Goal: Information Seeking & Learning: Learn about a topic

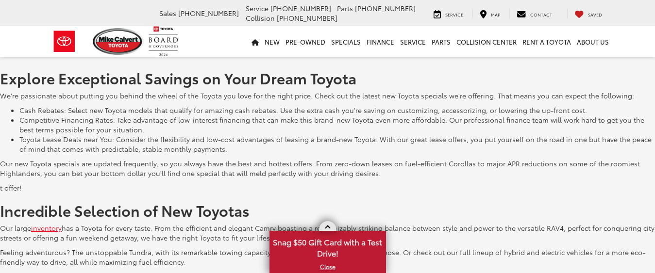
scroll to position [679, 0]
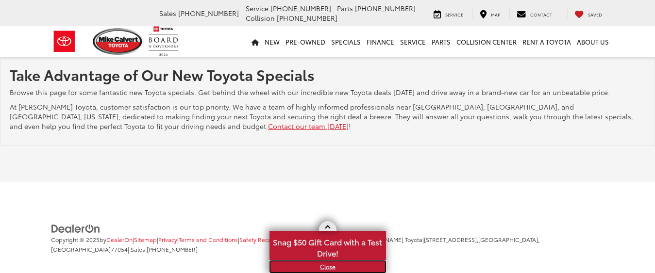
click at [322, 267] on link "X" at bounding box center [328, 267] width 115 height 11
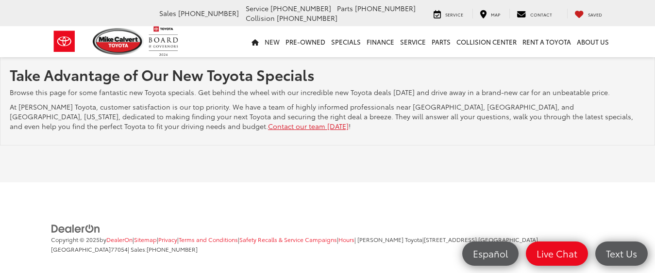
scroll to position [0, 0]
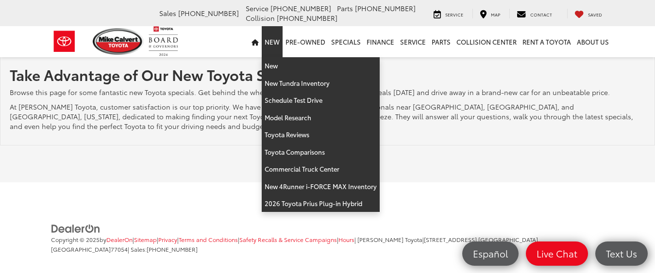
click at [278, 42] on link "New" at bounding box center [272, 41] width 21 height 31
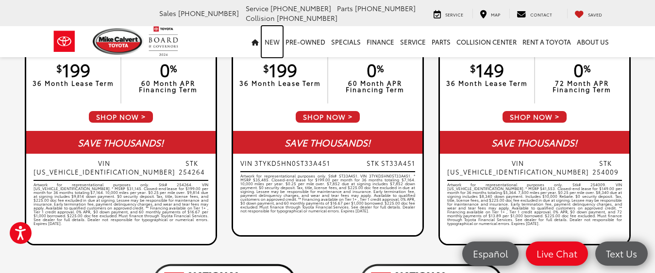
scroll to position [1947, 0]
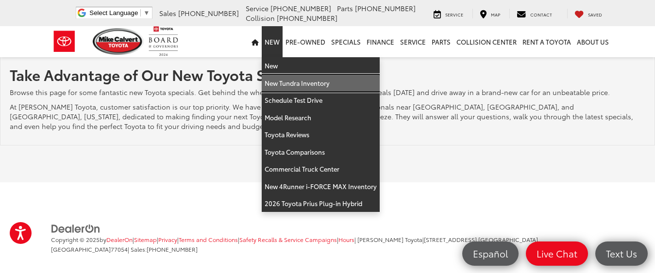
click at [274, 83] on link "New Tundra Inventory" at bounding box center [321, 83] width 118 height 17
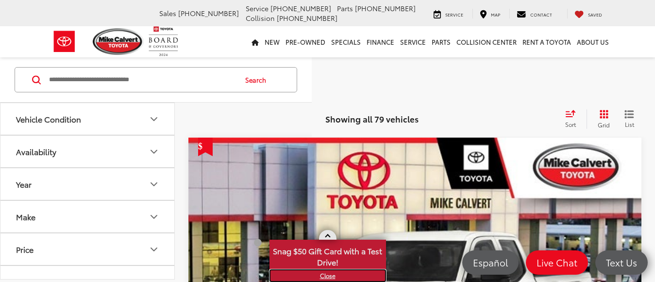
click at [329, 274] on link "X" at bounding box center [328, 275] width 115 height 11
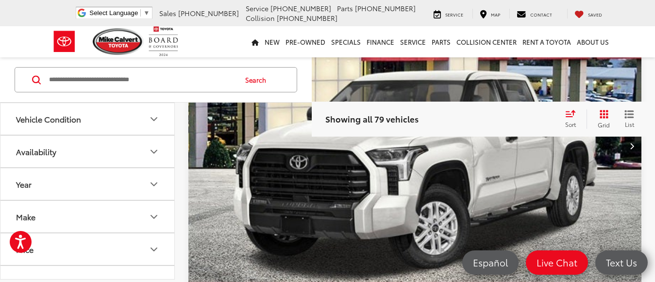
click at [457, 174] on img "2025 Toyota Tundra SR5 0" at bounding box center [415, 145] width 455 height 341
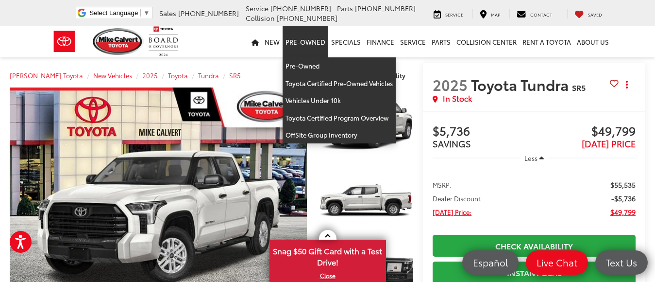
click at [298, 41] on link "Pre-Owned" at bounding box center [306, 41] width 46 height 31
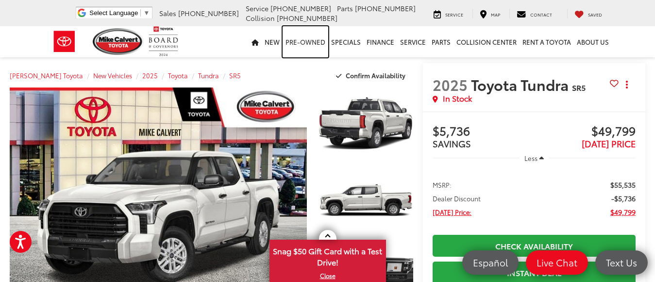
click at [309, 42] on link "Pre-Owned" at bounding box center [306, 41] width 46 height 31
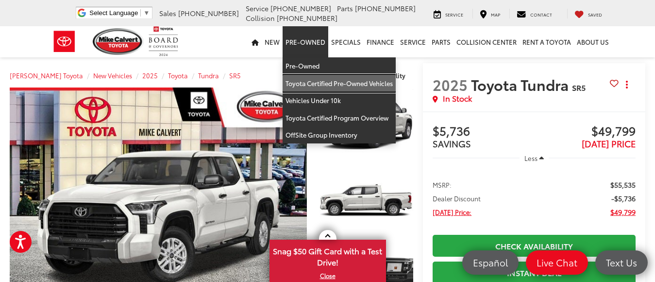
click at [317, 85] on link "Toyota Certified Pre-Owned Vehicles" at bounding box center [339, 83] width 113 height 17
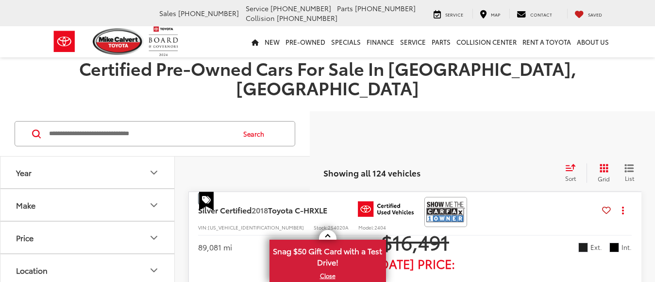
click at [70, 122] on input "Search by Make, Model, or Keyword" at bounding box center [141, 133] width 186 height 23
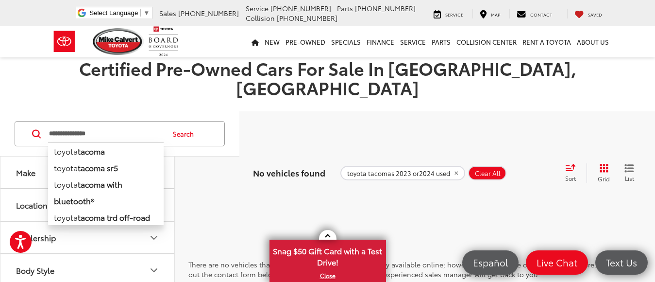
type input "**********"
click at [205, 121] on button "Search" at bounding box center [186, 133] width 44 height 24
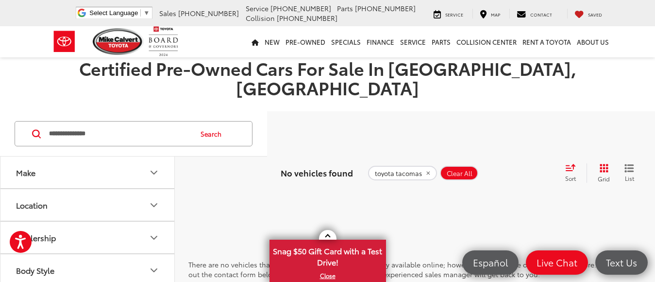
click at [227, 121] on button "Search" at bounding box center [213, 133] width 44 height 24
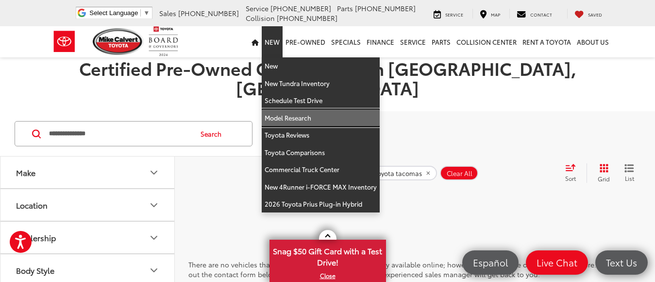
click at [297, 117] on link "Model Research" at bounding box center [321, 117] width 118 height 17
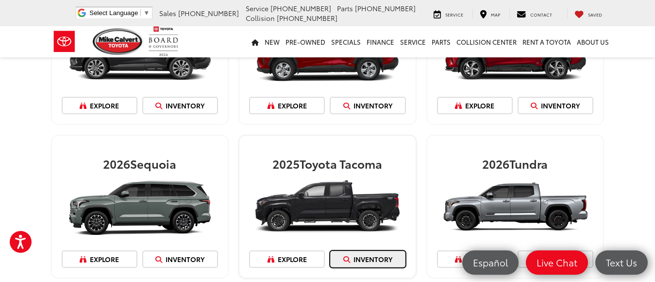
click at [363, 257] on link "Inventory" at bounding box center [368, 258] width 76 height 17
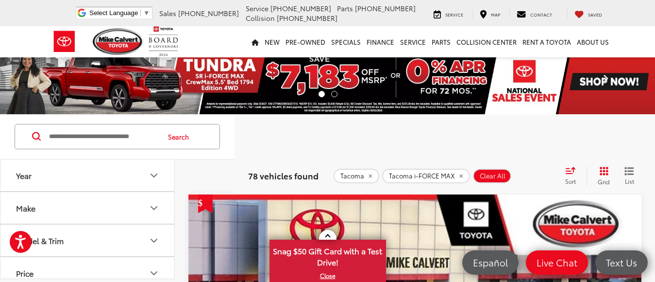
click at [588, 77] on link "Next" at bounding box center [606, 82] width 98 height 66
click at [268, 84] on img at bounding box center [327, 82] width 655 height 66
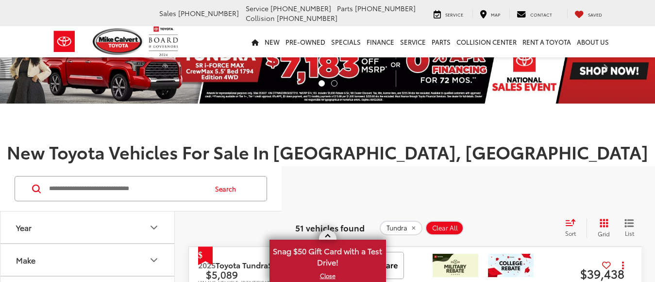
scroll to position [214, 0]
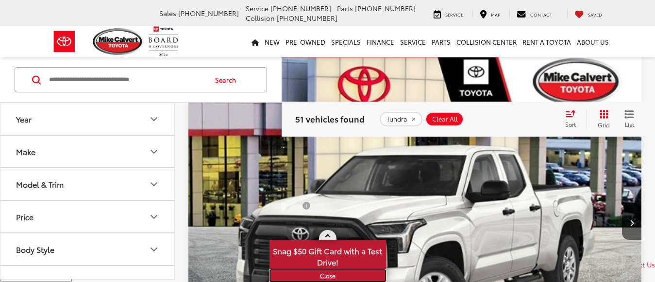
click at [323, 275] on link "X" at bounding box center [328, 275] width 115 height 11
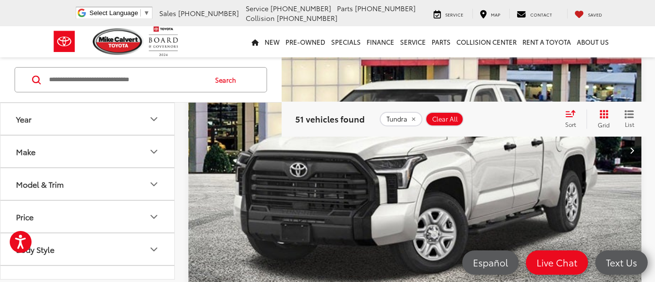
scroll to position [1321, 0]
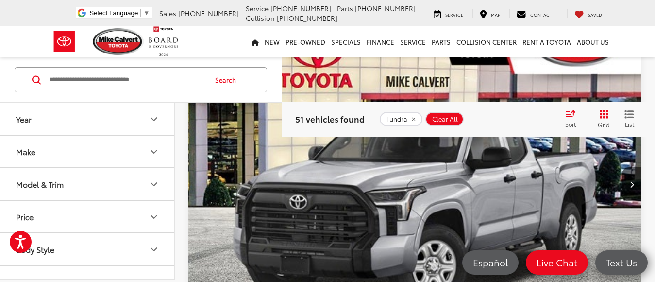
click at [469, 197] on img "2025 Toyota Tundra SR 0" at bounding box center [415, 184] width 455 height 341
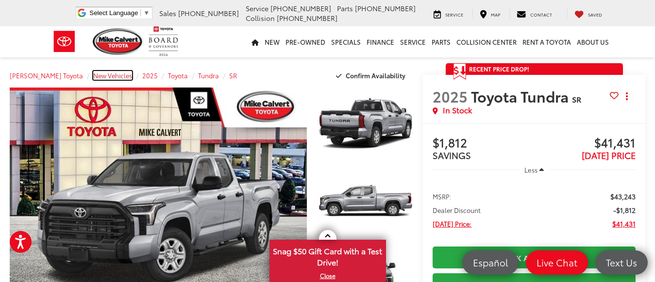
click at [101, 76] on span "New Vehicles" at bounding box center [112, 75] width 39 height 9
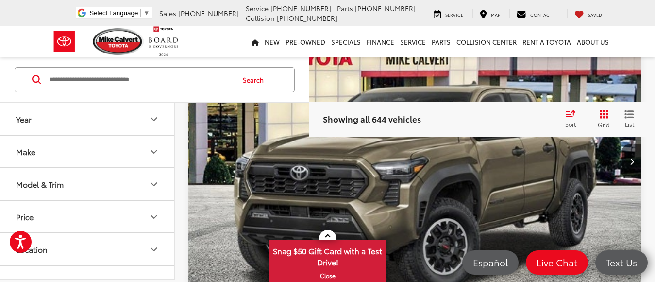
scroll to position [1263, 0]
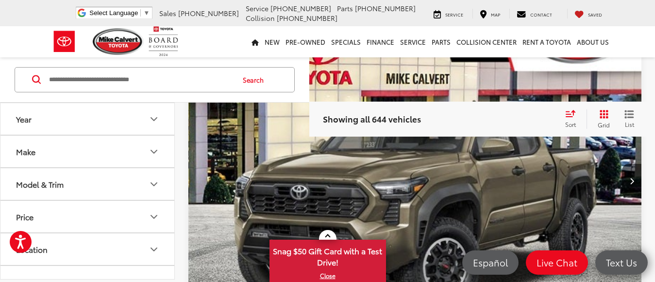
click at [565, 176] on img "2024 Toyota Tacoma TRD Off-Road 0" at bounding box center [415, 181] width 455 height 341
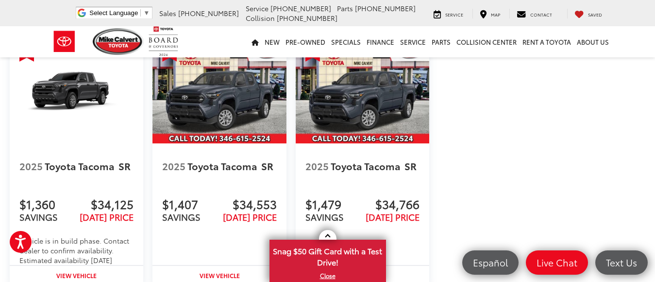
scroll to position [1202, 0]
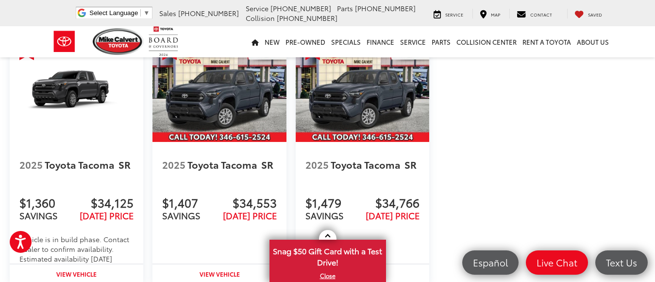
click at [220, 92] on img at bounding box center [220, 92] width 134 height 101
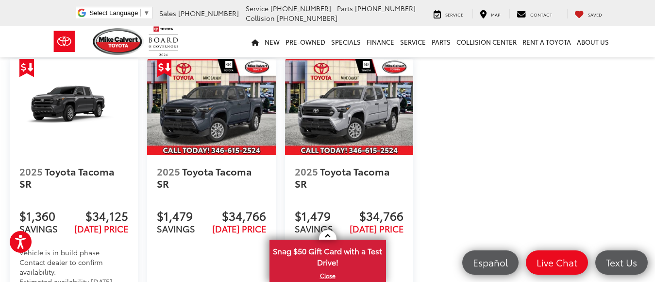
scroll to position [1188, 0]
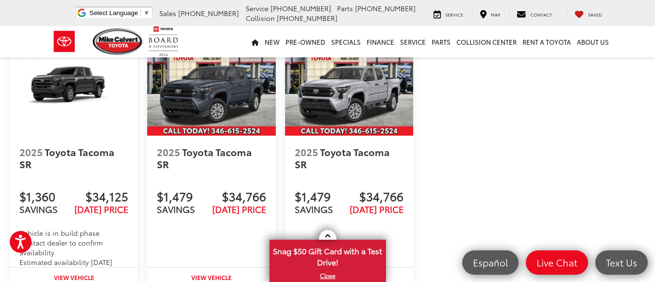
click at [340, 89] on img at bounding box center [349, 87] width 128 height 96
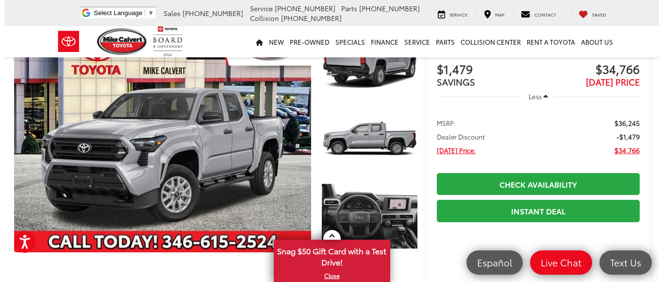
scroll to position [63, 0]
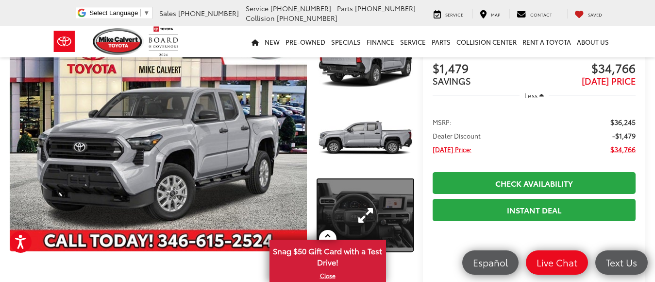
click at [368, 216] on link "Expand Photo 3" at bounding box center [366, 215] width 96 height 72
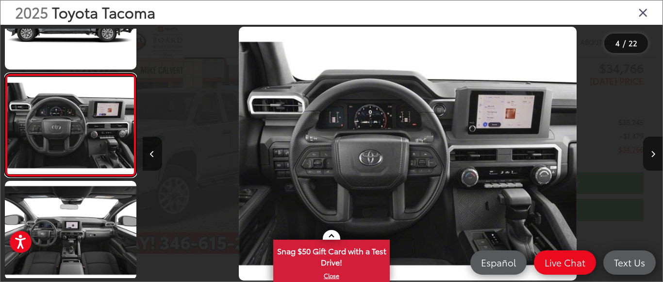
scroll to position [0, 1561]
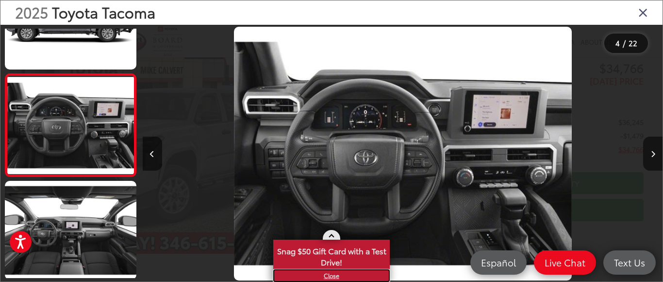
click at [328, 277] on link "X" at bounding box center [331, 275] width 115 height 11
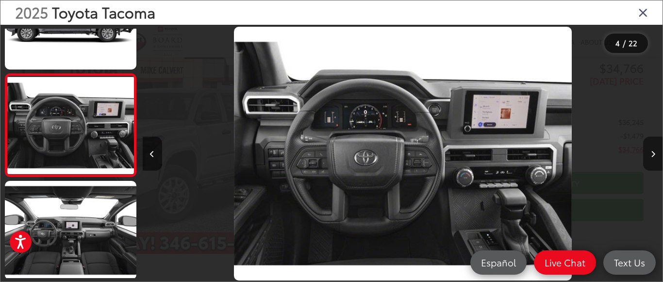
click at [651, 152] on icon "Next image" at bounding box center [653, 154] width 4 height 7
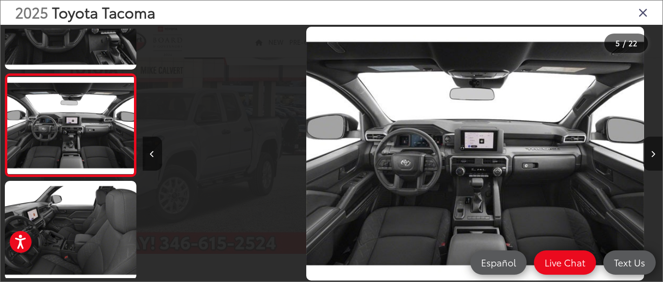
scroll to position [0, 2081]
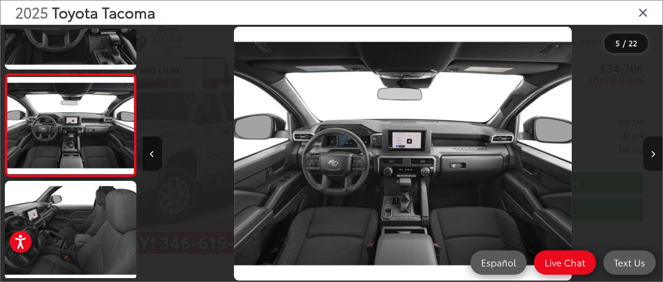
click at [651, 152] on icon "Next image" at bounding box center [653, 154] width 4 height 7
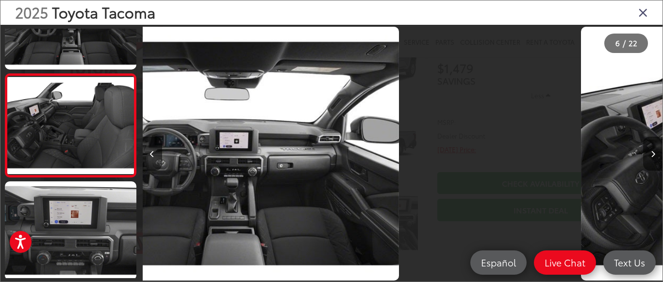
scroll to position [0, 2601]
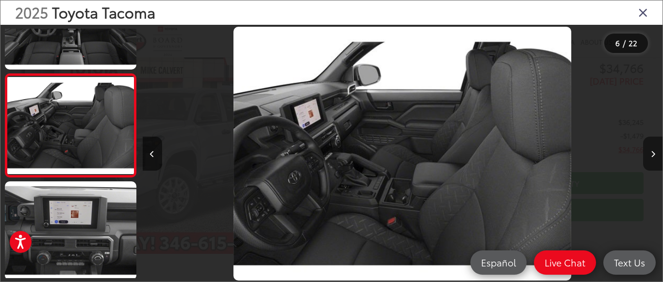
click at [651, 152] on icon "Next image" at bounding box center [653, 154] width 4 height 7
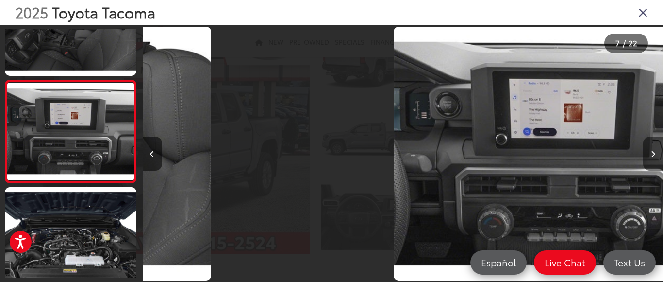
scroll to position [0, 3122]
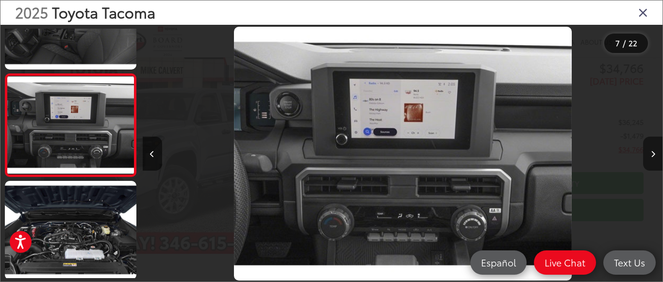
click at [651, 152] on icon "Next image" at bounding box center [653, 154] width 4 height 7
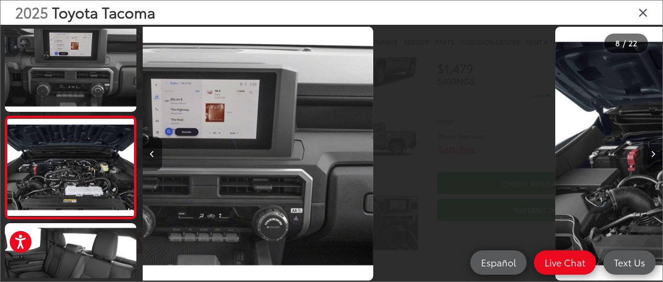
scroll to position [0, 3642]
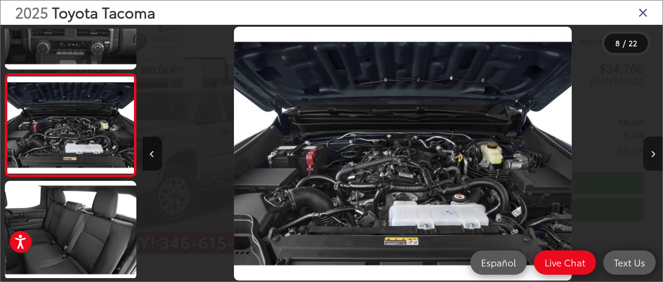
click at [651, 152] on icon "Next image" at bounding box center [653, 154] width 4 height 7
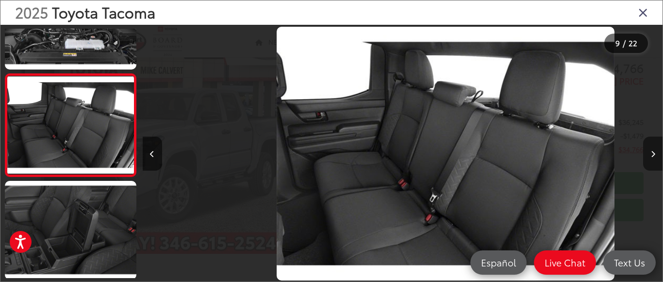
scroll to position [0, 4162]
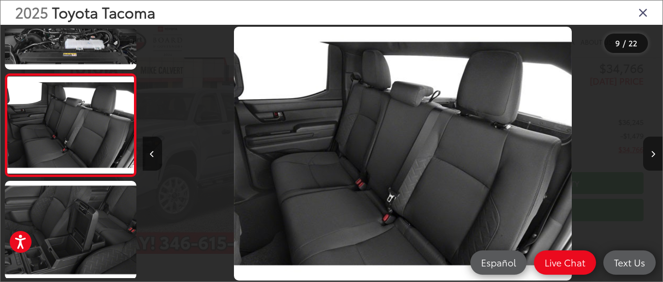
click at [651, 152] on icon "Next image" at bounding box center [653, 154] width 4 height 7
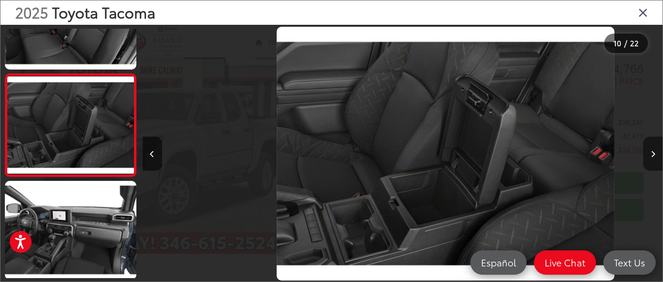
scroll to position [0, 0]
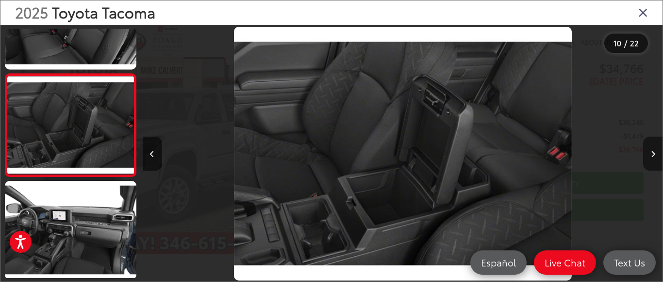
click at [651, 152] on icon "Next image" at bounding box center [653, 154] width 4 height 7
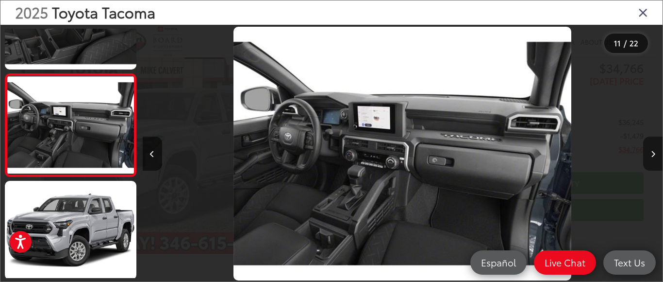
click at [651, 152] on icon "Next image" at bounding box center [653, 154] width 4 height 7
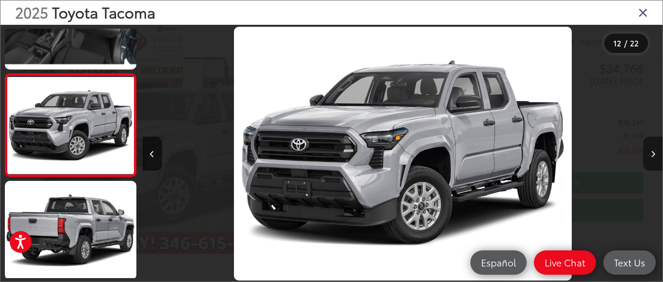
click at [651, 152] on icon "Next image" at bounding box center [653, 154] width 4 height 7
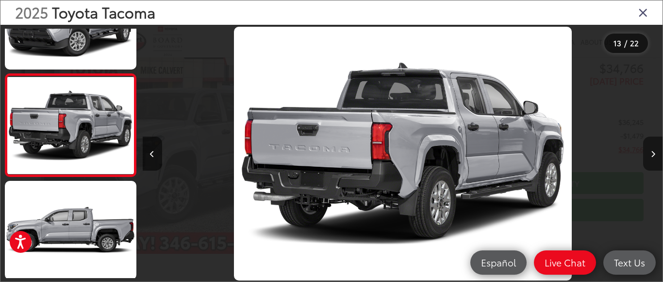
click at [651, 152] on icon "Next image" at bounding box center [653, 154] width 4 height 7
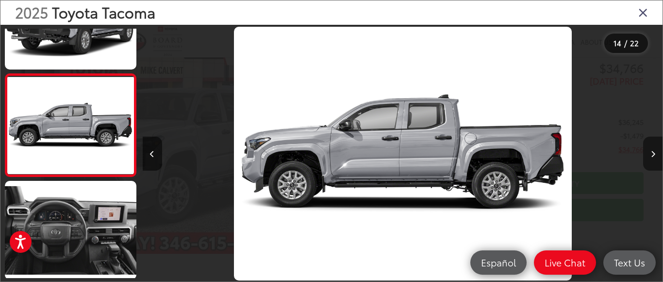
click at [651, 152] on icon "Next image" at bounding box center [653, 154] width 4 height 7
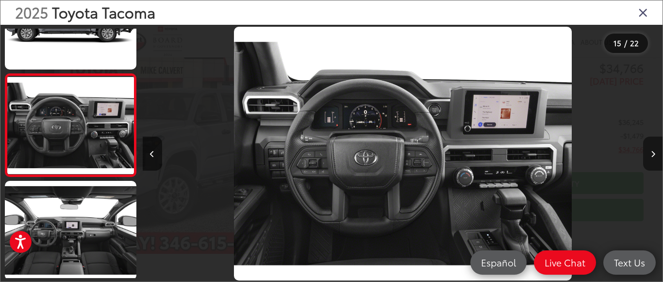
click at [651, 152] on icon "Next image" at bounding box center [653, 154] width 4 height 7
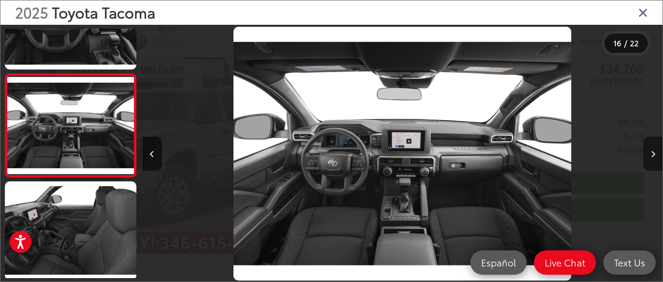
click at [651, 152] on icon "Next image" at bounding box center [653, 154] width 4 height 7
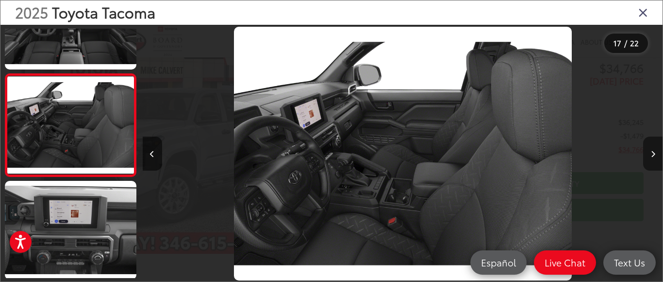
click at [651, 152] on icon "Next image" at bounding box center [653, 154] width 4 height 7
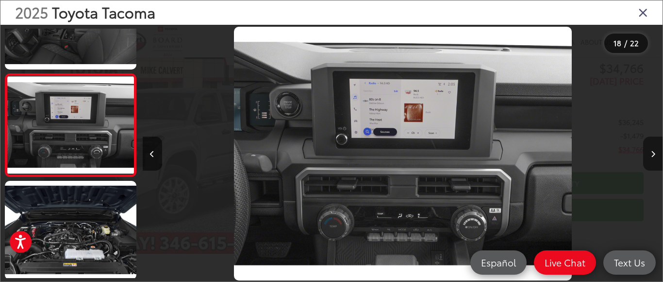
click at [651, 152] on icon "Next image" at bounding box center [653, 154] width 4 height 7
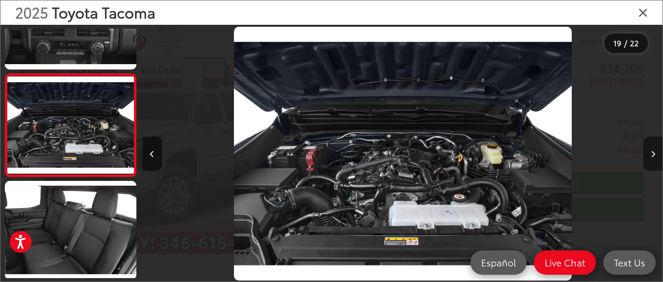
click at [651, 152] on icon "Next image" at bounding box center [653, 154] width 4 height 7
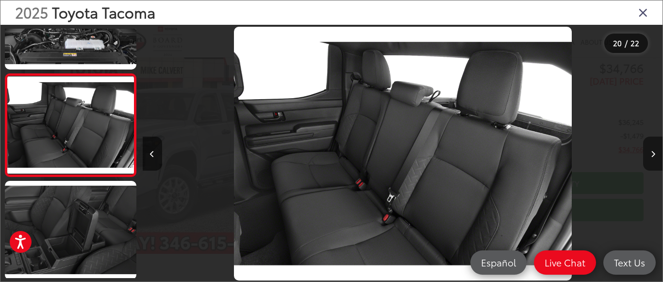
click at [651, 152] on icon "Next image" at bounding box center [653, 154] width 4 height 7
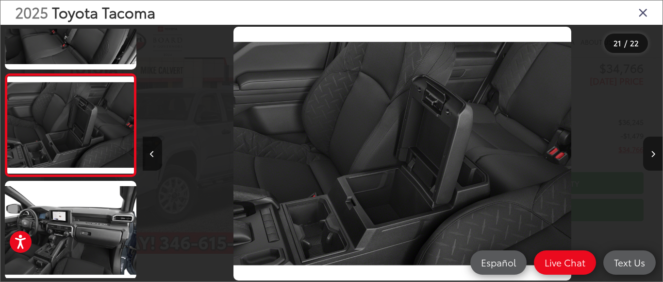
click at [651, 152] on icon "Next image" at bounding box center [653, 154] width 4 height 7
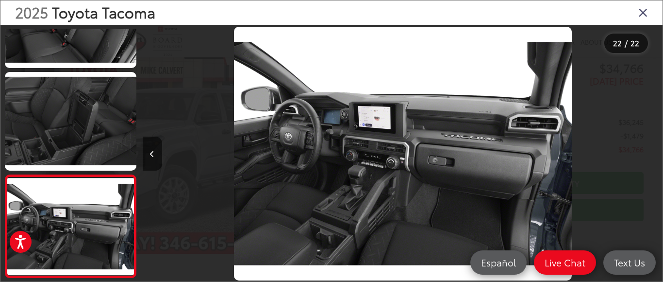
click at [651, 152] on div at bounding box center [598, 153] width 130 height 257
click at [153, 152] on icon "Previous image" at bounding box center [152, 154] width 4 height 7
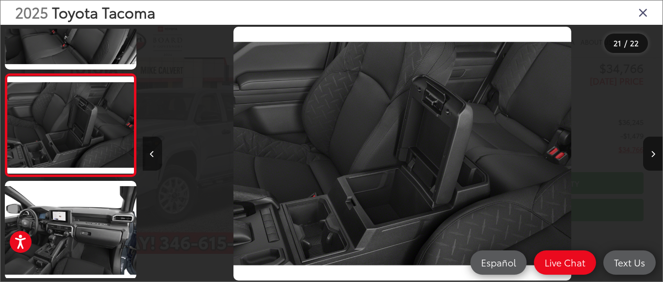
click at [150, 152] on icon "Previous image" at bounding box center [152, 154] width 4 height 7
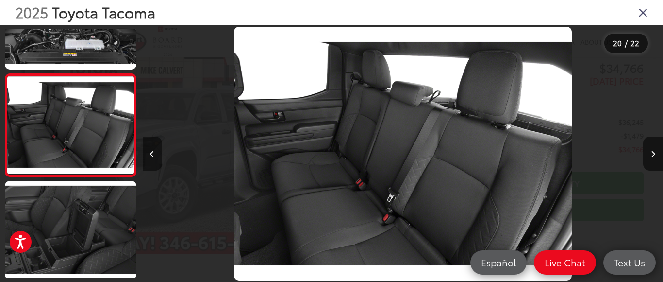
click at [150, 152] on icon "Previous image" at bounding box center [152, 154] width 4 height 7
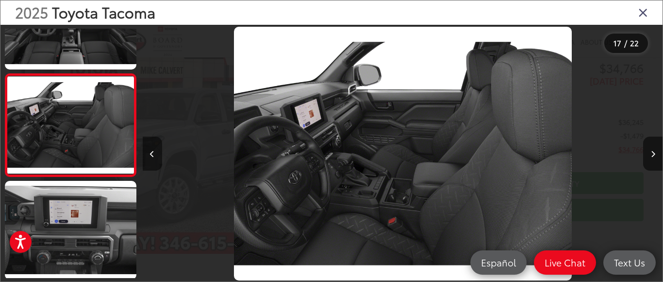
click at [151, 154] on icon "Previous image" at bounding box center [152, 154] width 4 height 7
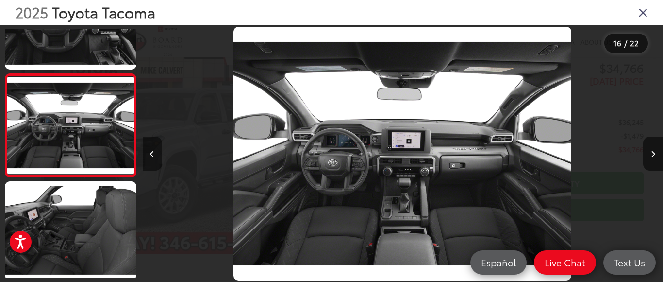
click at [151, 154] on icon "Previous image" at bounding box center [152, 154] width 4 height 7
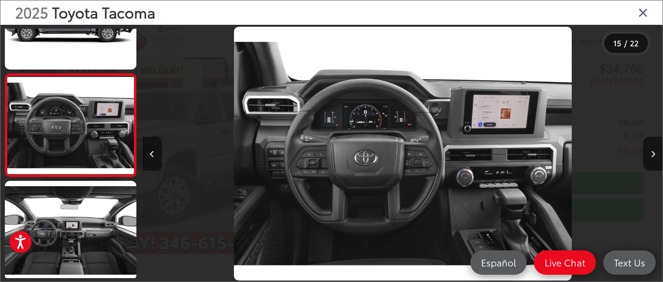
click at [151, 154] on icon "Previous image" at bounding box center [152, 154] width 4 height 7
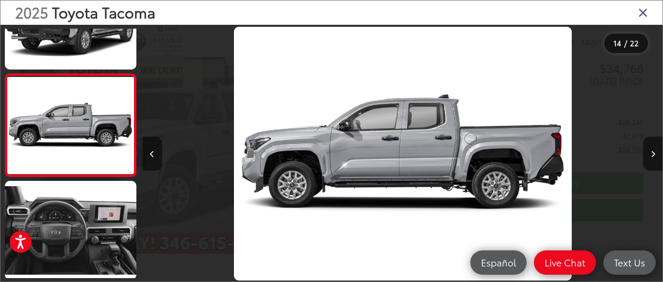
click at [151, 154] on icon "Previous image" at bounding box center [152, 154] width 4 height 7
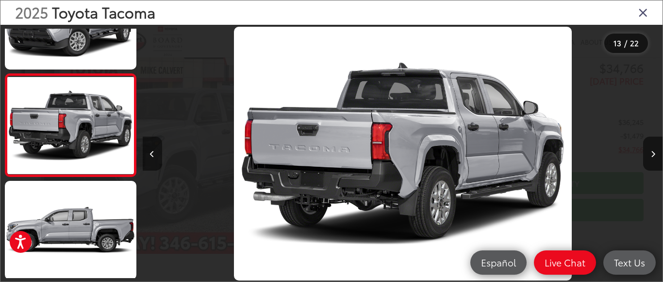
click at [151, 154] on icon "Previous image" at bounding box center [152, 154] width 4 height 7
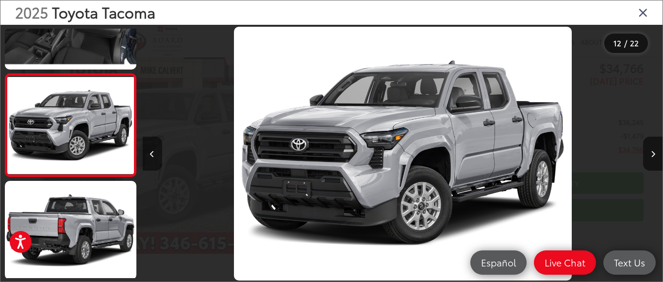
click at [151, 154] on icon "Previous image" at bounding box center [152, 154] width 4 height 7
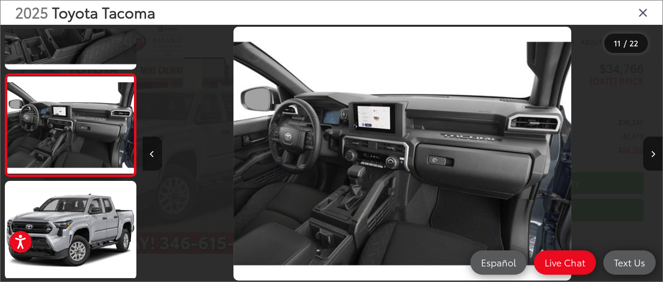
click at [151, 154] on icon "Previous image" at bounding box center [152, 154] width 4 height 7
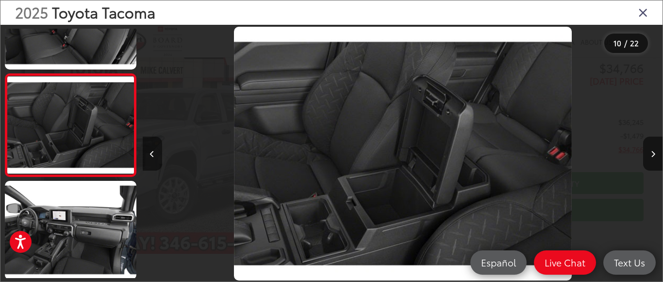
click at [151, 154] on icon "Previous image" at bounding box center [152, 154] width 4 height 7
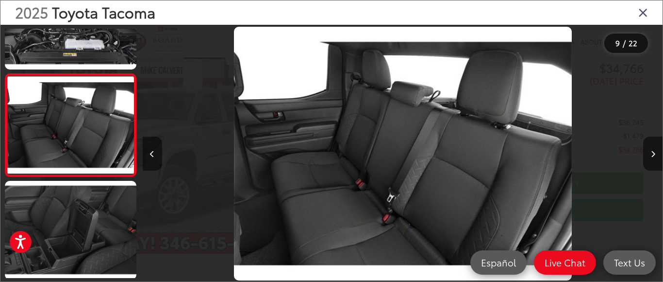
click at [151, 154] on icon "Previous image" at bounding box center [152, 154] width 4 height 7
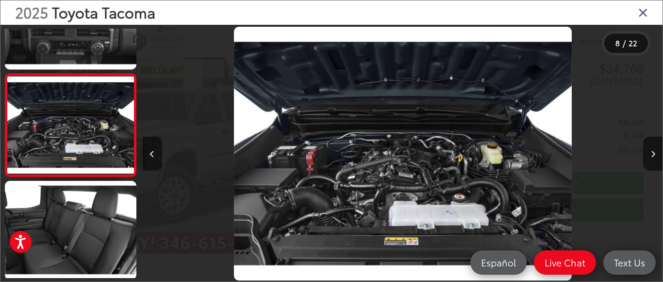
click at [151, 154] on icon "Previous image" at bounding box center [152, 154] width 4 height 7
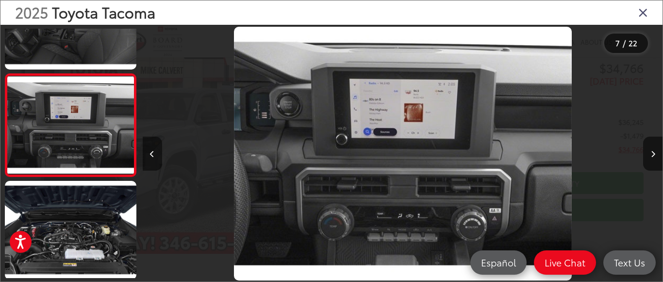
click at [151, 154] on icon "Previous image" at bounding box center [152, 154] width 4 height 7
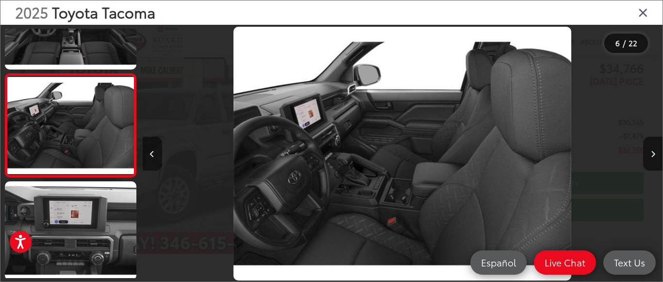
click at [151, 154] on icon "Previous image" at bounding box center [152, 154] width 4 height 7
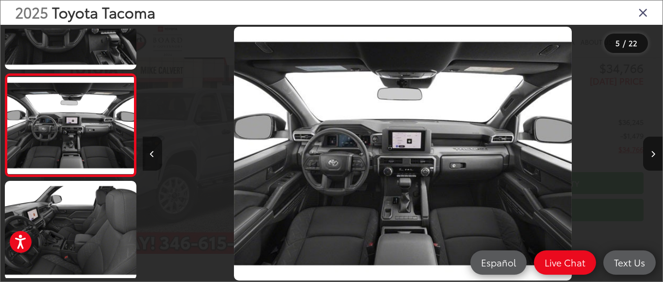
click at [151, 154] on icon "Previous image" at bounding box center [152, 154] width 4 height 7
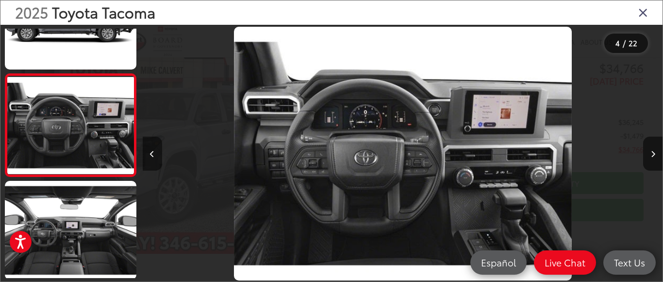
click at [151, 154] on icon "Previous image" at bounding box center [152, 154] width 4 height 7
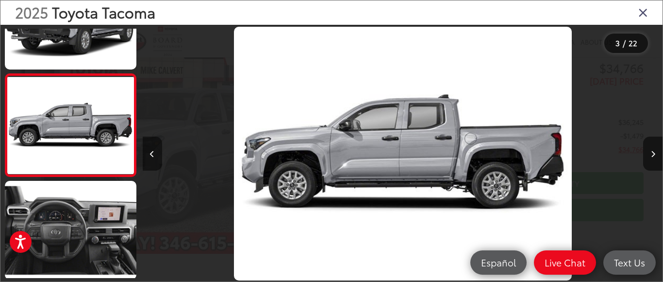
click at [151, 154] on icon "Previous image" at bounding box center [152, 154] width 4 height 7
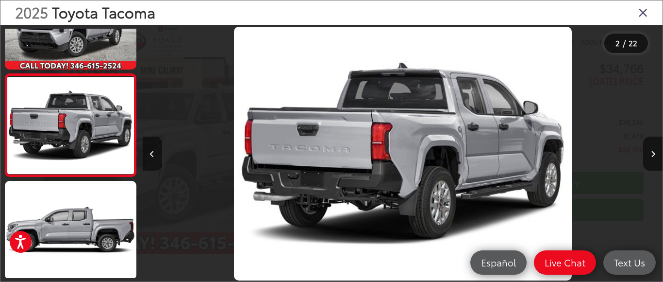
click at [151, 154] on icon "Previous image" at bounding box center [152, 154] width 4 height 7
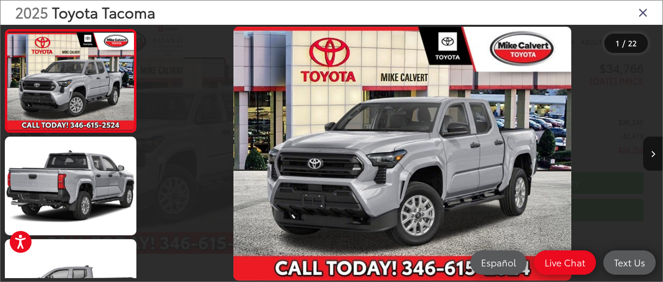
click at [411, 166] on img "2025 Toyota Tacoma SR 0" at bounding box center [403, 154] width 338 height 254
click at [466, 146] on img "2025 Toyota Tacoma SR 0" at bounding box center [403, 154] width 338 height 254
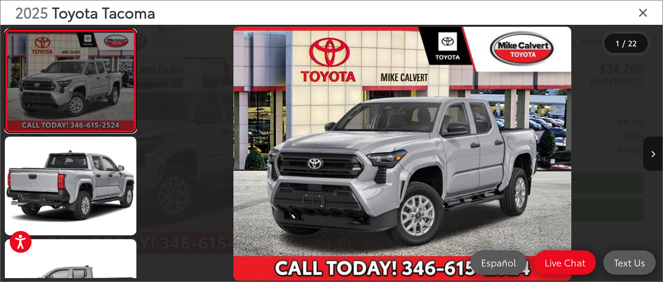
click at [54, 74] on link at bounding box center [71, 80] width 132 height 103
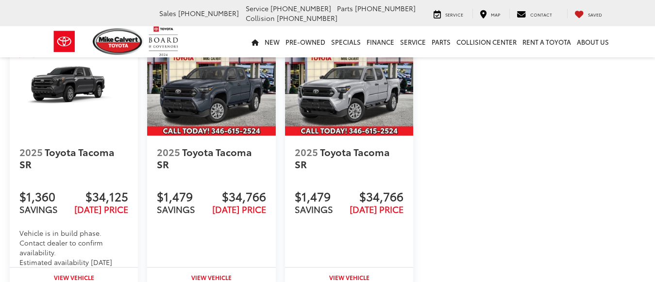
scroll to position [1188, 0]
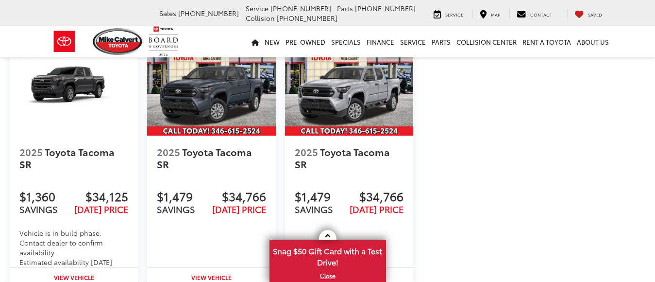
click at [383, 109] on img at bounding box center [349, 87] width 128 height 96
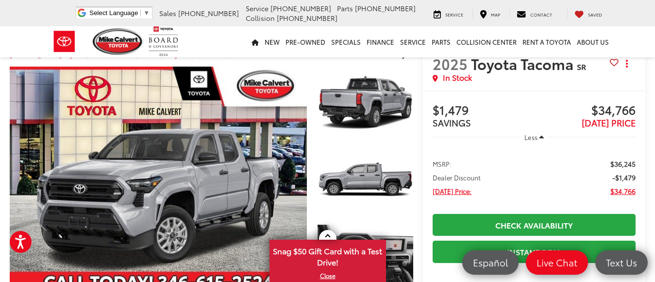
scroll to position [22, 0]
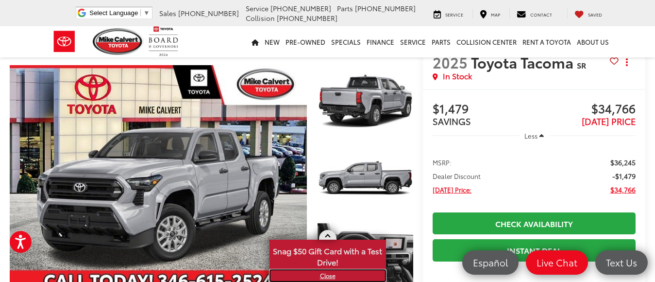
click at [329, 274] on link "X" at bounding box center [328, 275] width 115 height 11
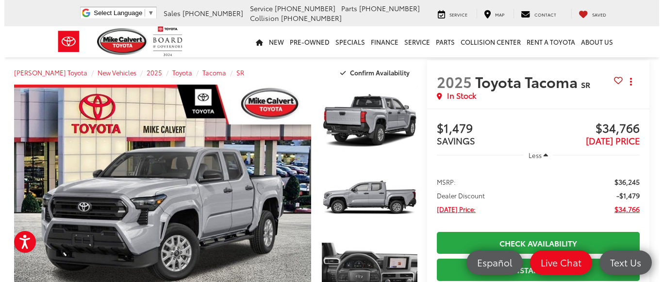
scroll to position [3, 0]
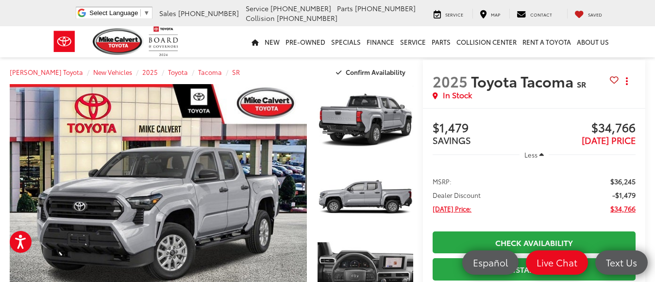
drag, startPoint x: 644, startPoint y: 27, endPoint x: 483, endPoint y: 13, distance: 161.9
click at [644, 27] on nav "New New New Tundra Inventory Schedule Test Drive Model Research Toyota Reviews …" at bounding box center [327, 41] width 655 height 31
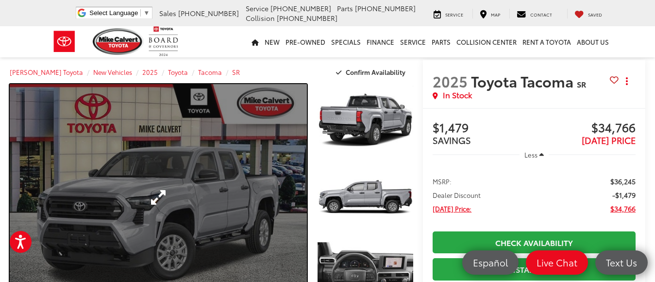
click at [162, 192] on link "Expand Photo 0" at bounding box center [158, 197] width 297 height 226
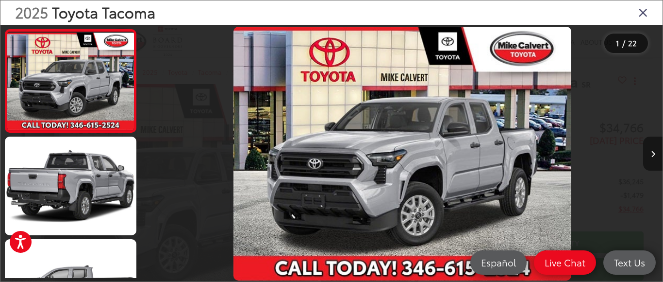
click at [652, 152] on icon "Next image" at bounding box center [653, 154] width 4 height 7
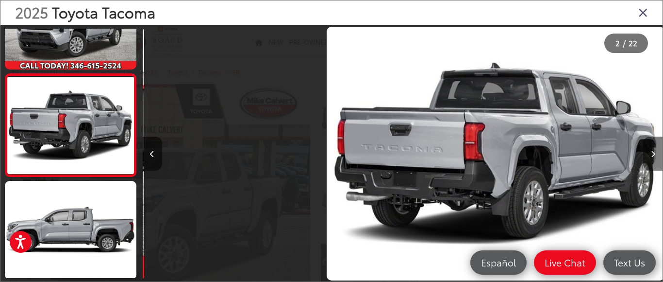
scroll to position [0, 520]
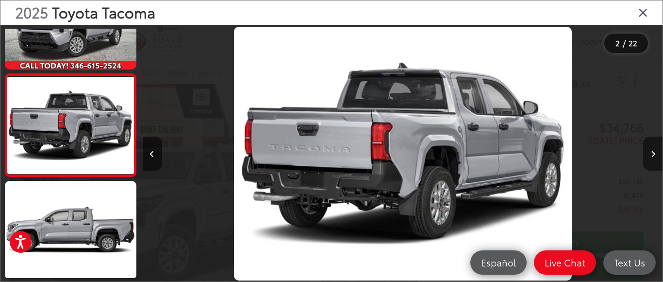
click at [652, 152] on icon "Next image" at bounding box center [653, 154] width 4 height 7
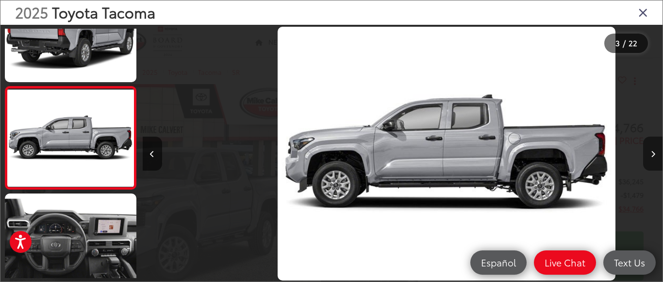
scroll to position [161, 0]
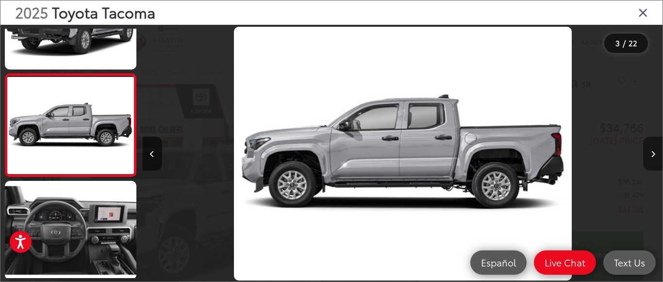
click at [652, 152] on icon "Next image" at bounding box center [653, 154] width 4 height 7
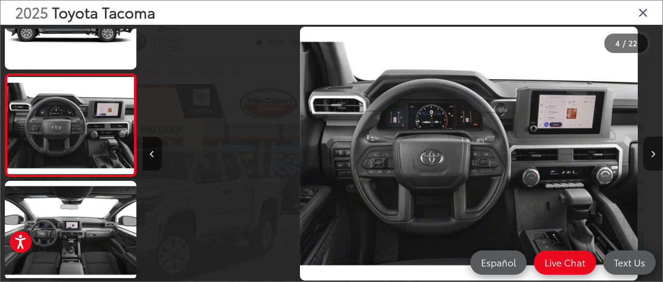
scroll to position [0, 1561]
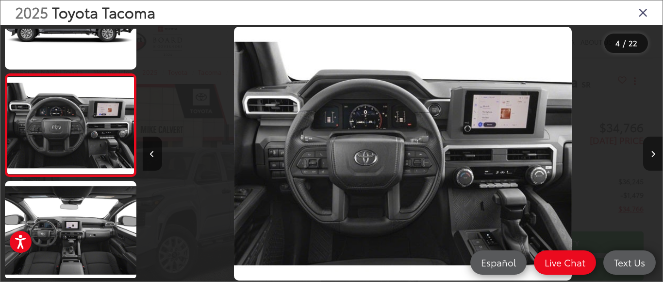
click at [652, 152] on icon "Next image" at bounding box center [653, 154] width 4 height 7
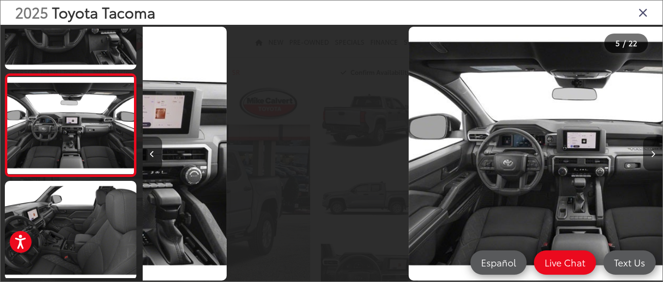
scroll to position [0, 2081]
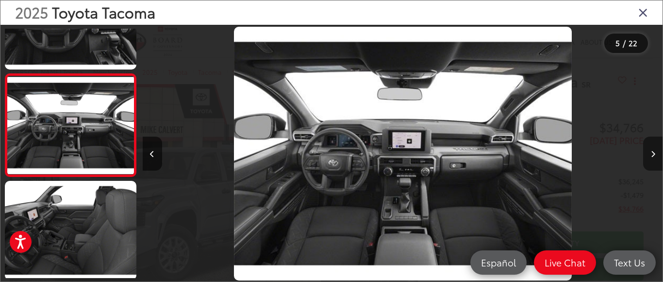
click at [652, 152] on icon "Next image" at bounding box center [653, 154] width 4 height 7
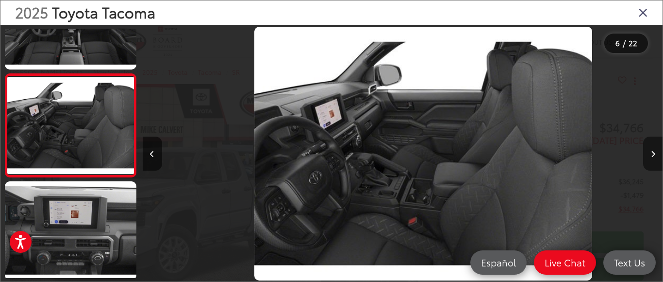
scroll to position [0, 2601]
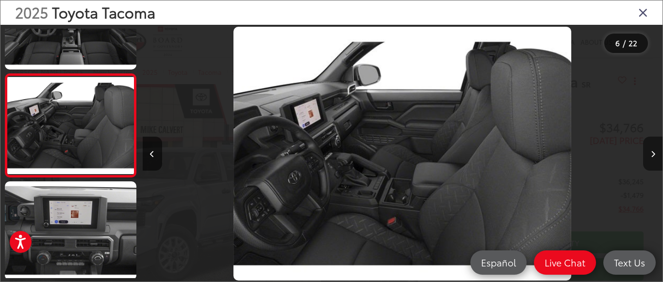
click at [652, 152] on icon "Next image" at bounding box center [653, 154] width 4 height 7
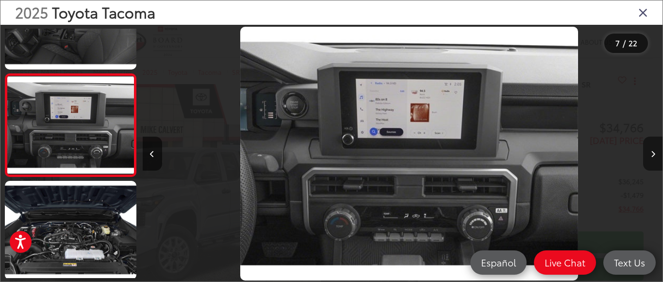
scroll to position [0, 3122]
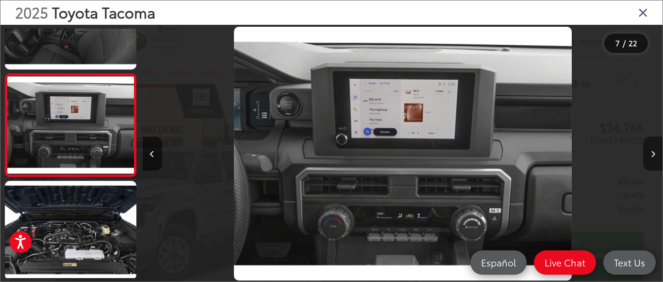
click at [652, 152] on icon "Next image" at bounding box center [653, 154] width 4 height 7
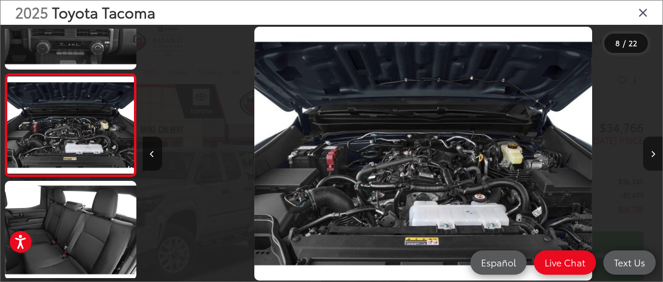
scroll to position [0, 3642]
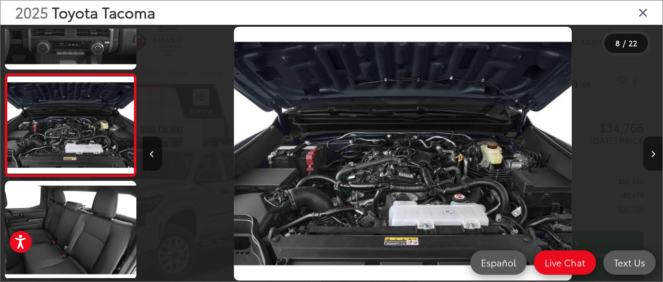
click at [652, 152] on icon "Next image" at bounding box center [653, 154] width 4 height 7
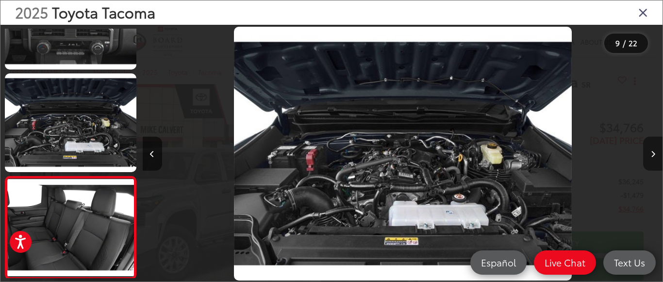
scroll to position [0, 0]
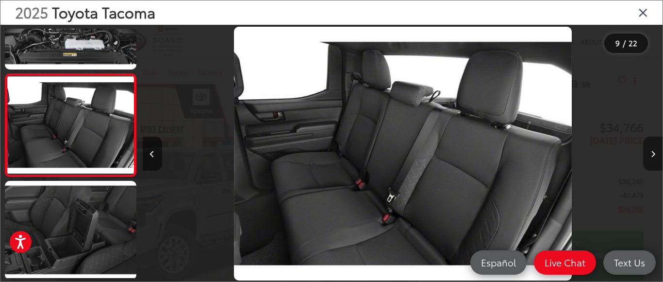
click at [652, 152] on icon "Next image" at bounding box center [653, 154] width 4 height 7
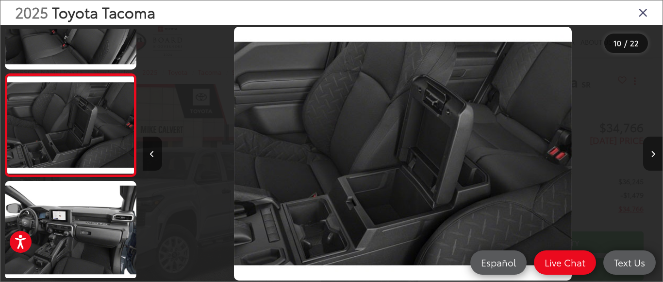
click at [652, 152] on icon "Next image" at bounding box center [653, 154] width 4 height 7
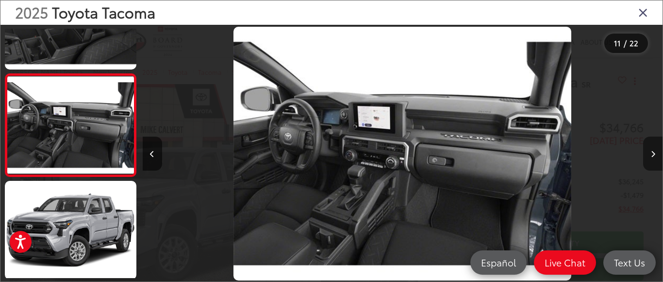
click at [652, 152] on icon "Next image" at bounding box center [653, 154] width 4 height 7
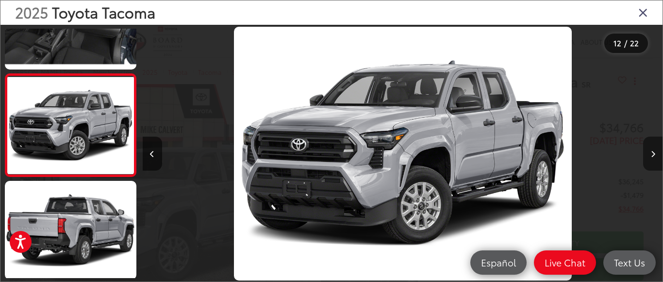
click at [652, 152] on icon "Next image" at bounding box center [653, 154] width 4 height 7
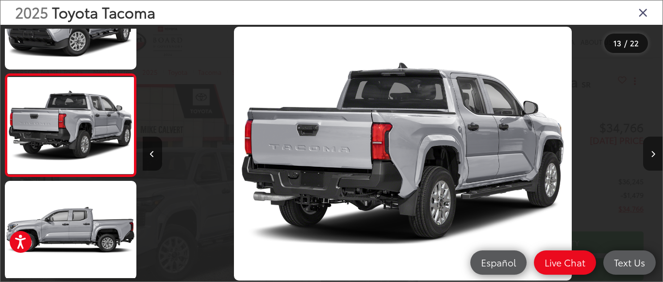
click at [652, 152] on icon "Next image" at bounding box center [653, 154] width 4 height 7
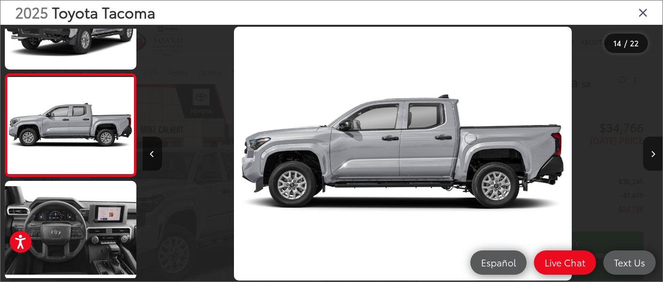
click at [652, 152] on icon "Next image" at bounding box center [653, 154] width 4 height 7
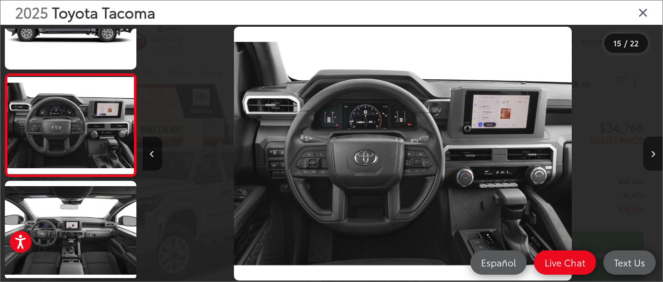
click at [652, 152] on icon "Next image" at bounding box center [653, 154] width 4 height 7
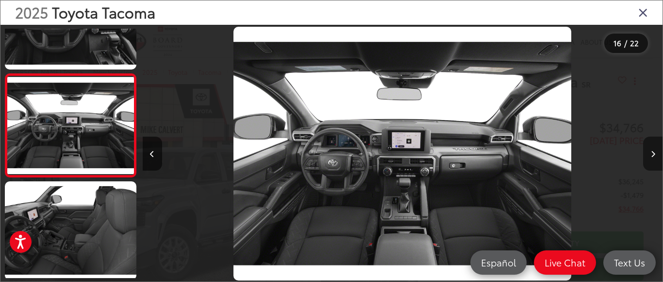
click at [652, 152] on icon "Next image" at bounding box center [653, 154] width 4 height 7
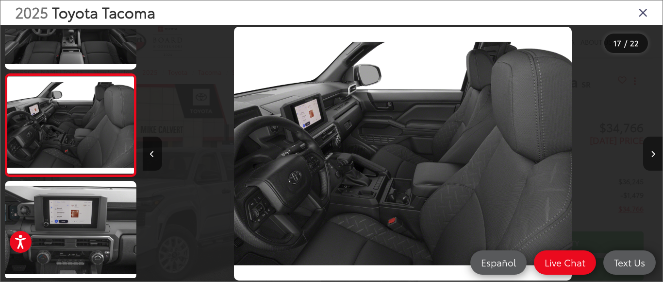
click at [652, 152] on icon "Next image" at bounding box center [653, 154] width 4 height 7
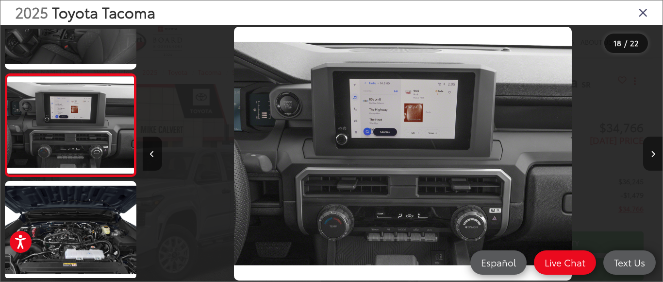
click at [652, 152] on icon "Next image" at bounding box center [653, 154] width 4 height 7
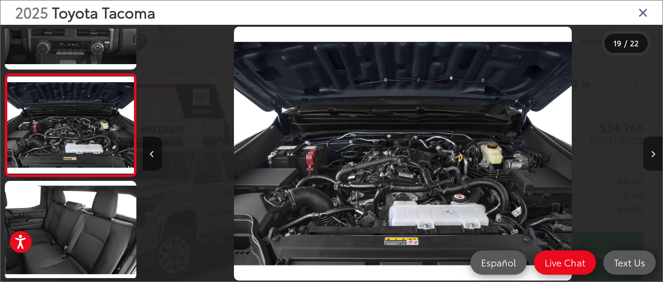
click at [652, 152] on icon "Next image" at bounding box center [653, 154] width 4 height 7
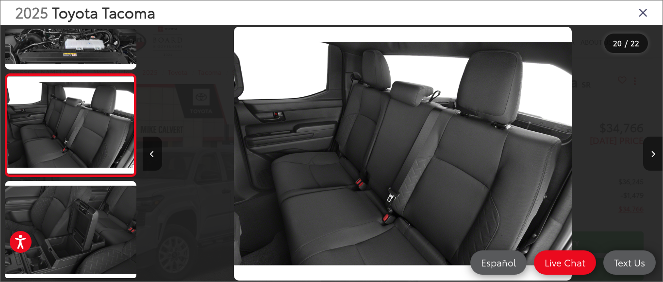
click at [652, 152] on icon "Next image" at bounding box center [653, 154] width 4 height 7
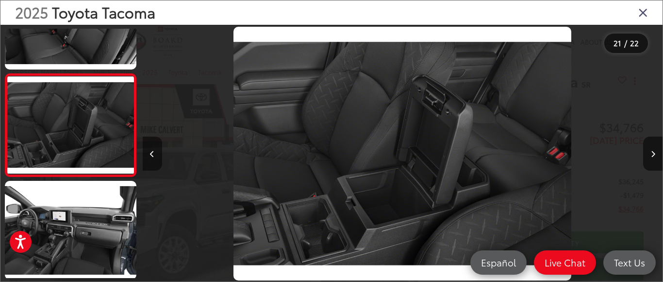
click at [150, 155] on icon "Previous image" at bounding box center [152, 154] width 4 height 7
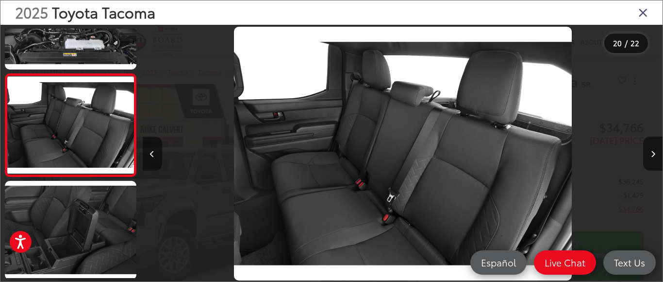
click at [151, 156] on icon "Previous image" at bounding box center [152, 154] width 4 height 7
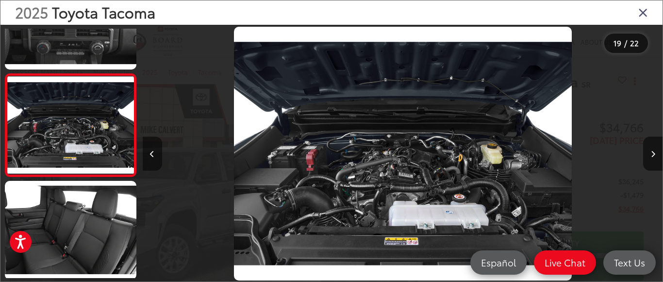
click at [151, 156] on icon "Previous image" at bounding box center [152, 154] width 4 height 7
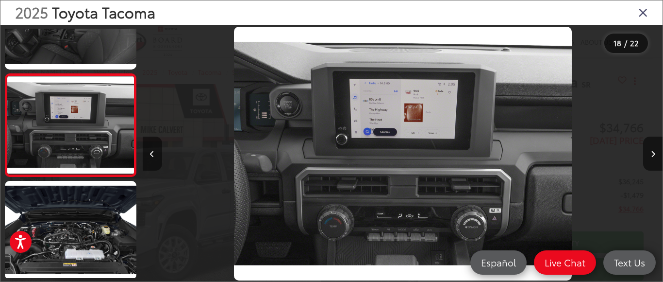
click at [151, 156] on icon "Previous image" at bounding box center [152, 154] width 4 height 7
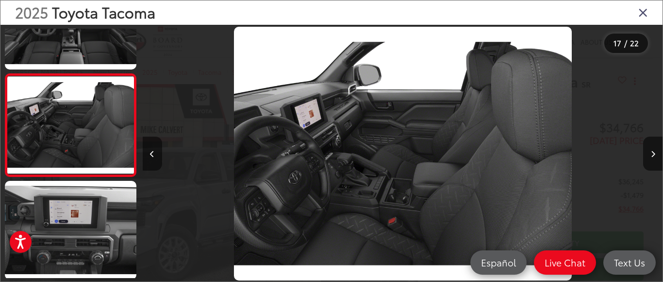
click at [151, 156] on icon "Previous image" at bounding box center [152, 154] width 4 height 7
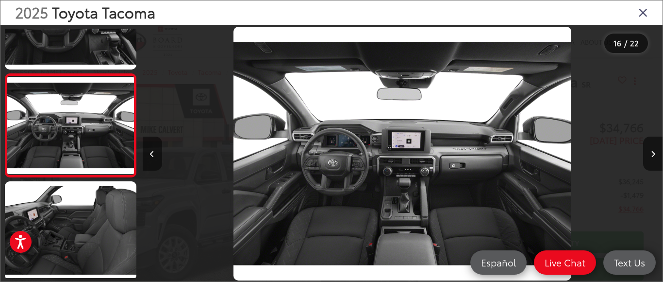
click at [151, 156] on icon "Previous image" at bounding box center [152, 154] width 4 height 7
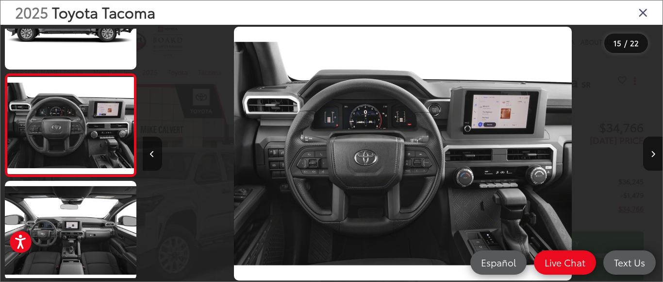
click at [151, 156] on icon "Previous image" at bounding box center [152, 154] width 4 height 7
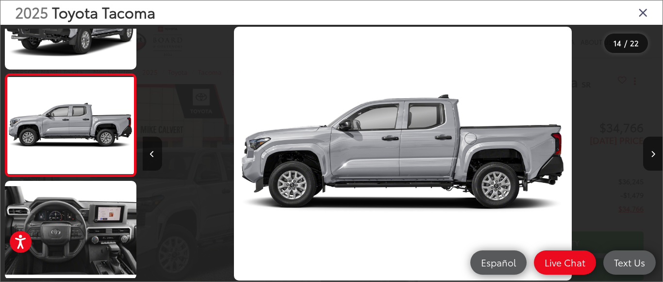
click at [151, 156] on icon "Previous image" at bounding box center [152, 154] width 4 height 7
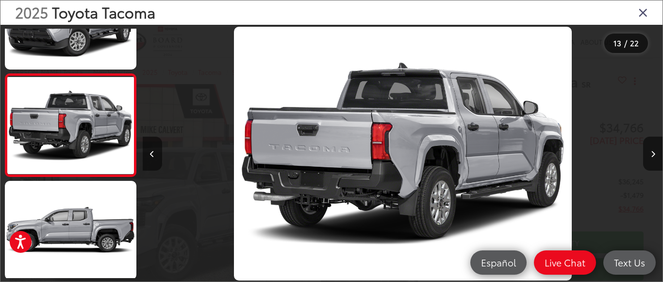
click at [151, 156] on icon "Previous image" at bounding box center [152, 154] width 4 height 7
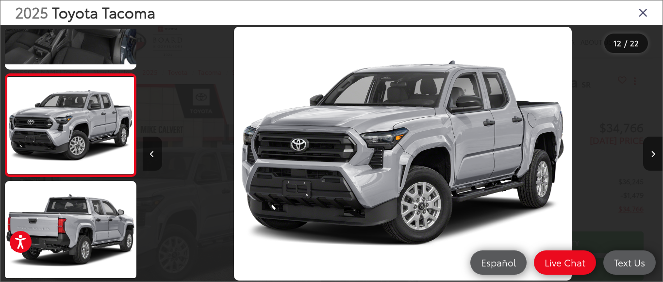
click at [153, 156] on icon "Previous image" at bounding box center [152, 154] width 4 height 7
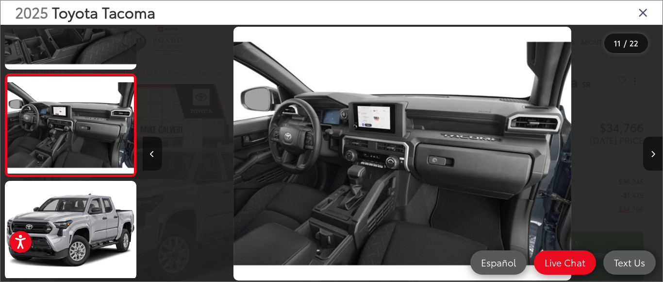
click at [153, 156] on icon "Previous image" at bounding box center [152, 154] width 4 height 7
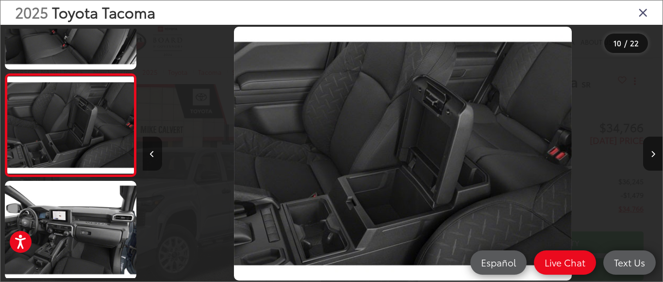
click at [153, 156] on icon "Previous image" at bounding box center [152, 154] width 4 height 7
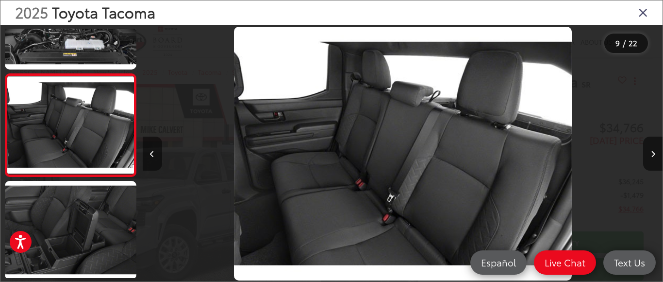
click at [153, 156] on icon "Previous image" at bounding box center [152, 154] width 4 height 7
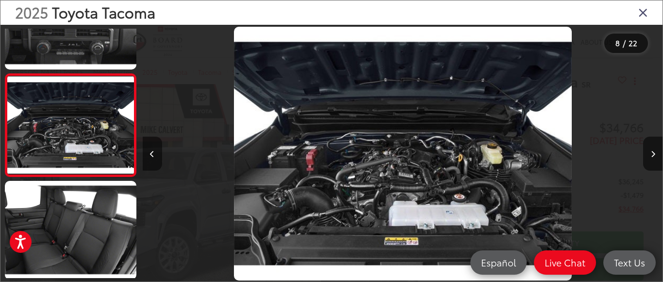
click at [153, 156] on icon "Previous image" at bounding box center [152, 154] width 4 height 7
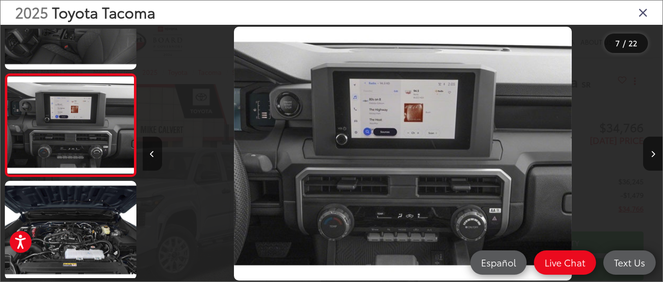
click at [153, 156] on icon "Previous image" at bounding box center [152, 154] width 4 height 7
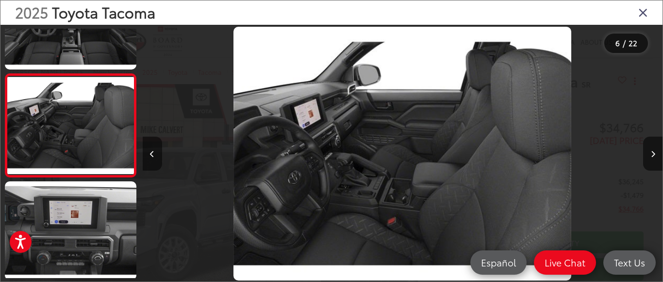
click at [153, 156] on icon "Previous image" at bounding box center [152, 154] width 4 height 7
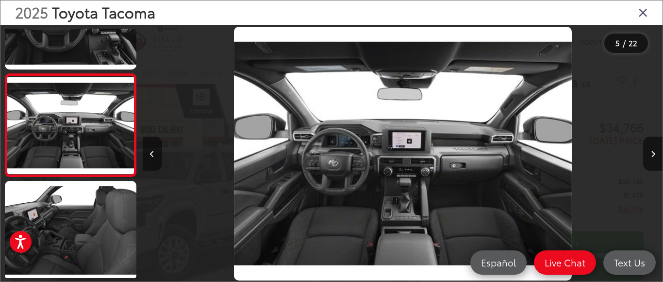
click at [153, 156] on icon "Previous image" at bounding box center [152, 154] width 4 height 7
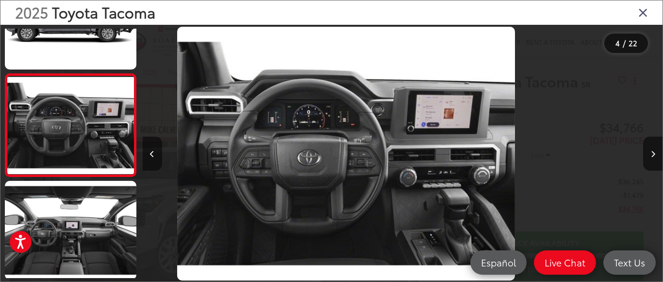
click at [153, 156] on icon "Previous image" at bounding box center [152, 154] width 4 height 7
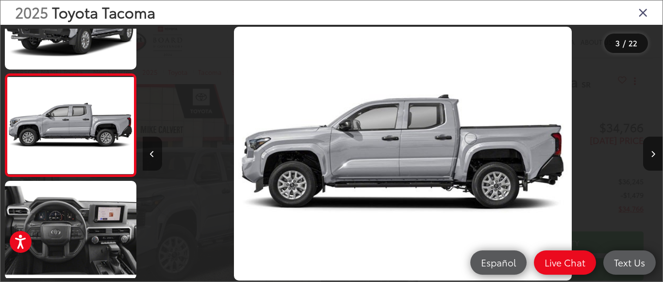
click at [153, 156] on icon "Previous image" at bounding box center [152, 154] width 4 height 7
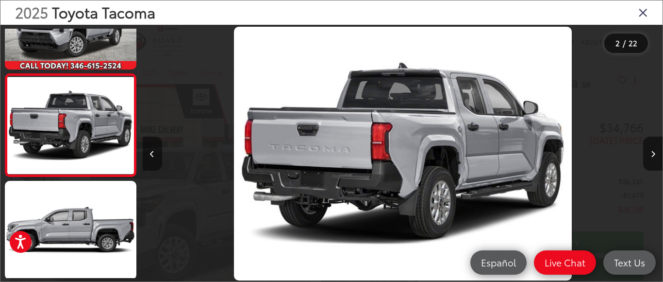
click at [153, 156] on icon "Previous image" at bounding box center [152, 154] width 4 height 7
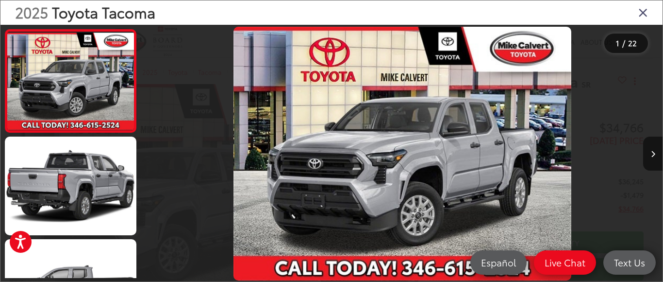
click at [643, 11] on icon "Close gallery" at bounding box center [644, 12] width 10 height 13
